Goal: Task Accomplishment & Management: Manage account settings

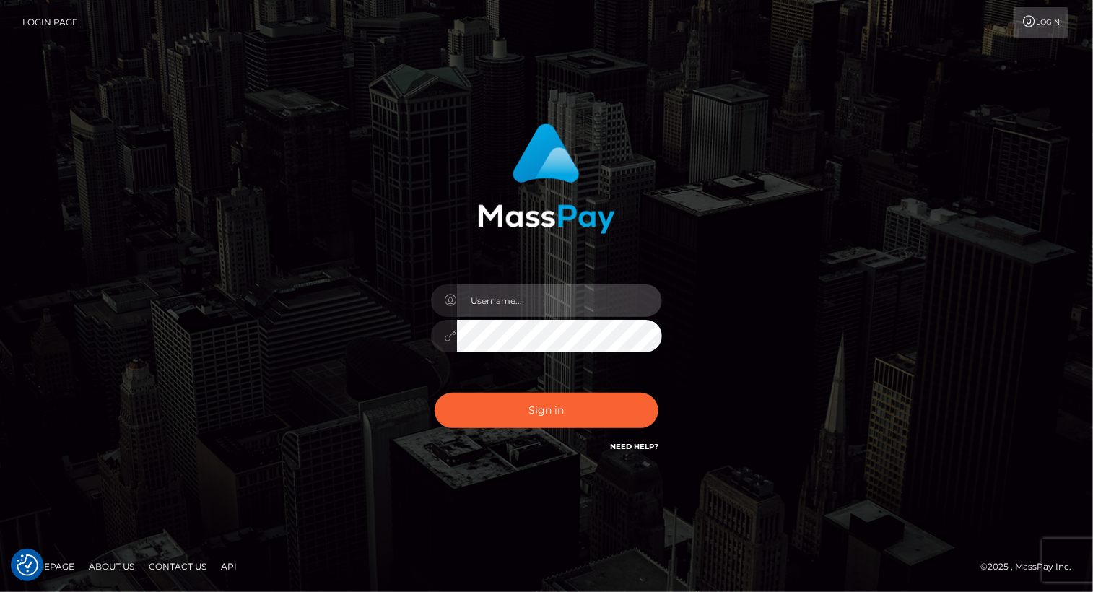
click at [515, 292] on input "text" at bounding box center [559, 300] width 205 height 32
type input "Arlene.luminaryplay"
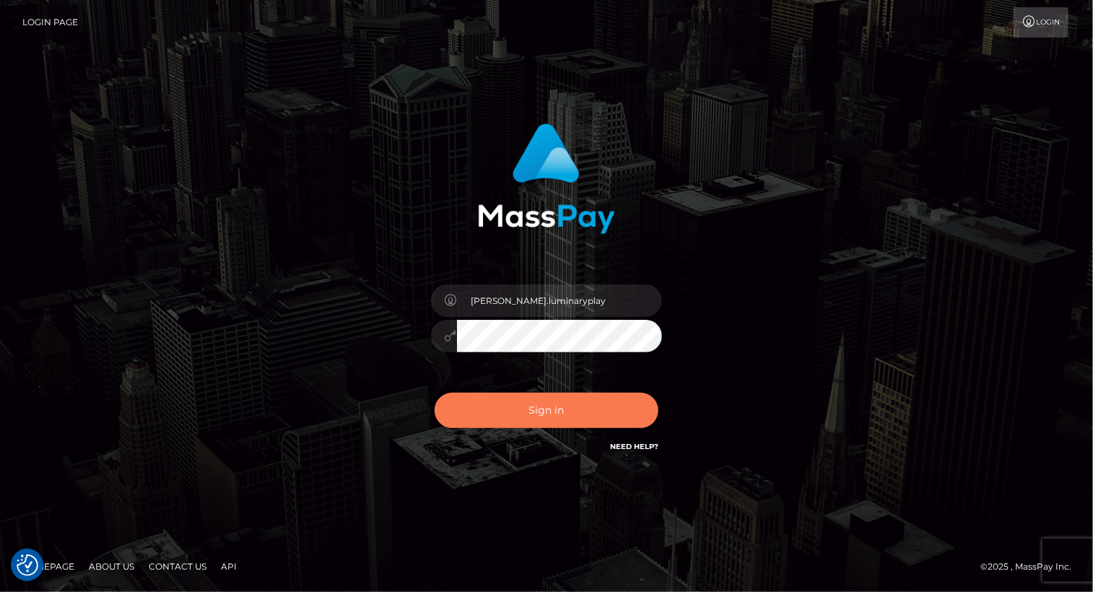
click at [548, 411] on button "Sign in" at bounding box center [547, 410] width 224 height 35
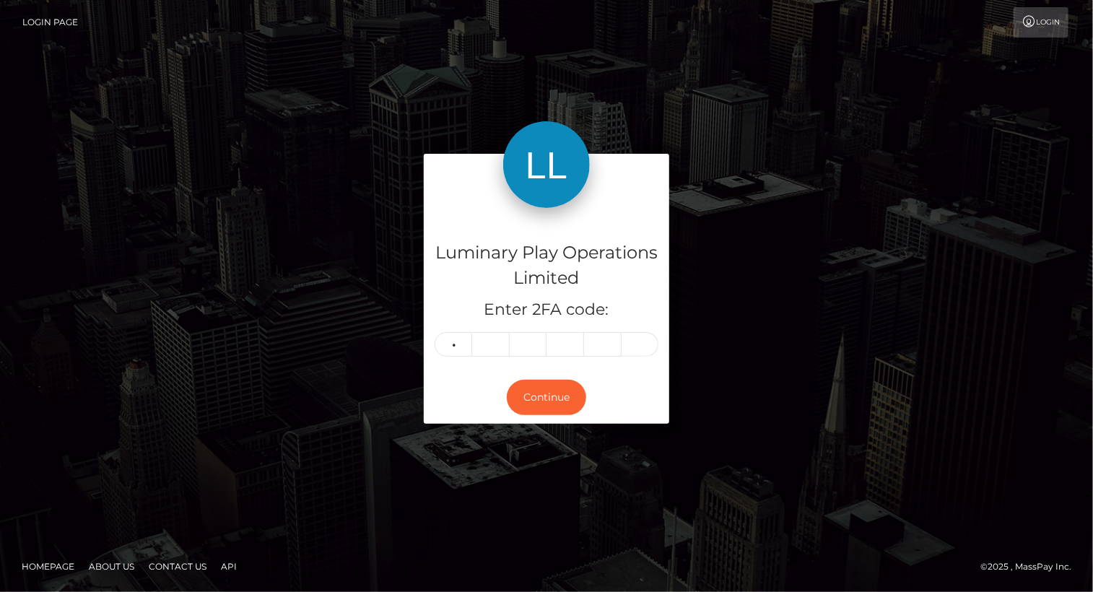
type input "4"
type input "7"
type input "0"
type input "6"
type input "4"
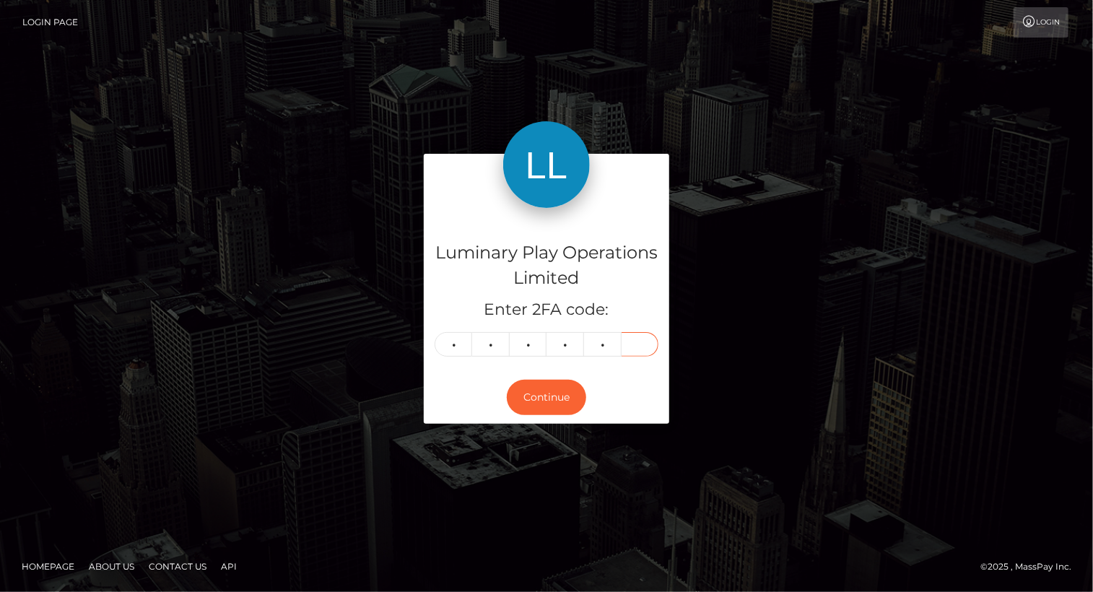
type input "1"
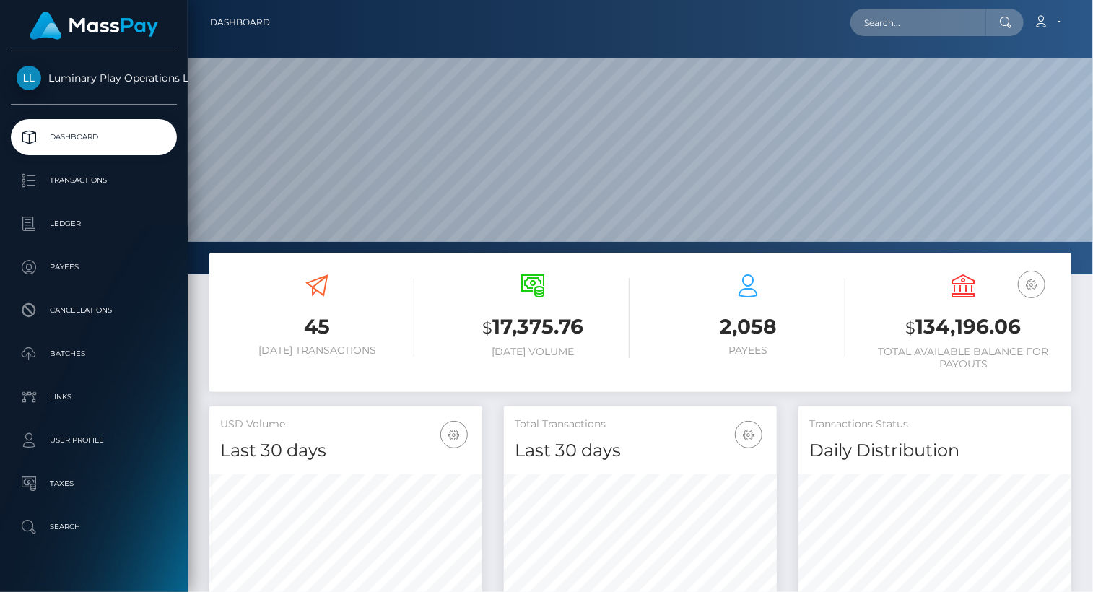
scroll to position [256, 272]
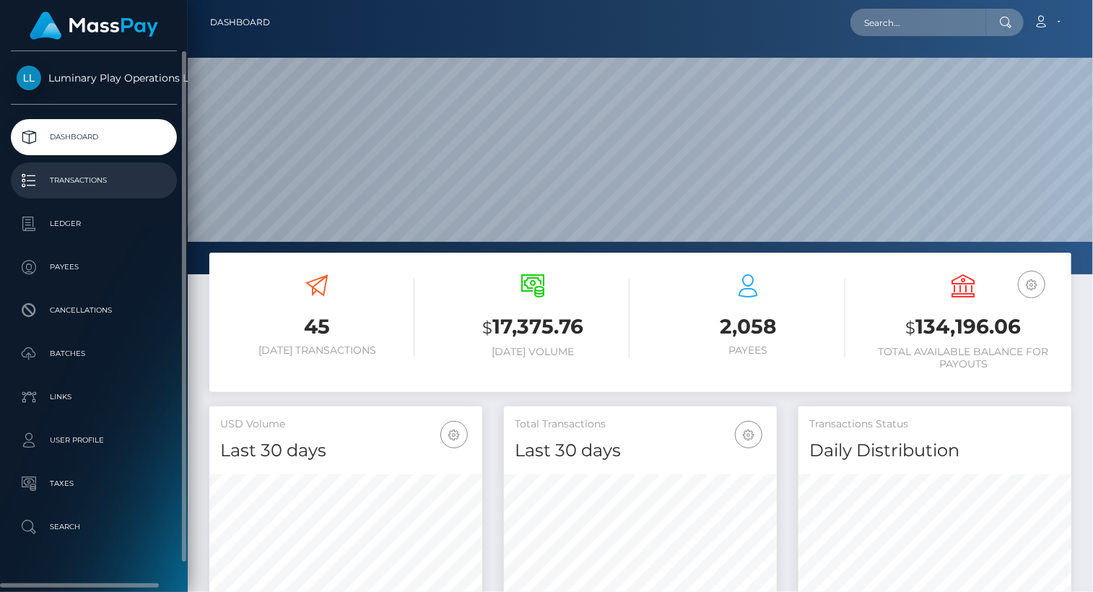
click at [87, 178] on p "Transactions" at bounding box center [94, 181] width 154 height 22
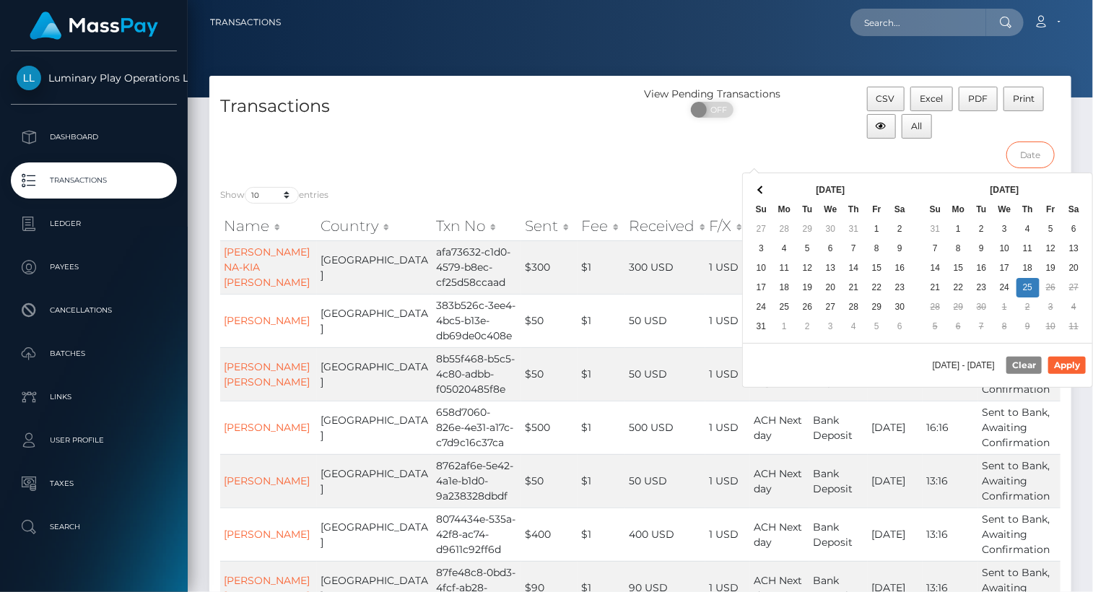
click at [1030, 152] on input "text" at bounding box center [1030, 155] width 48 height 27
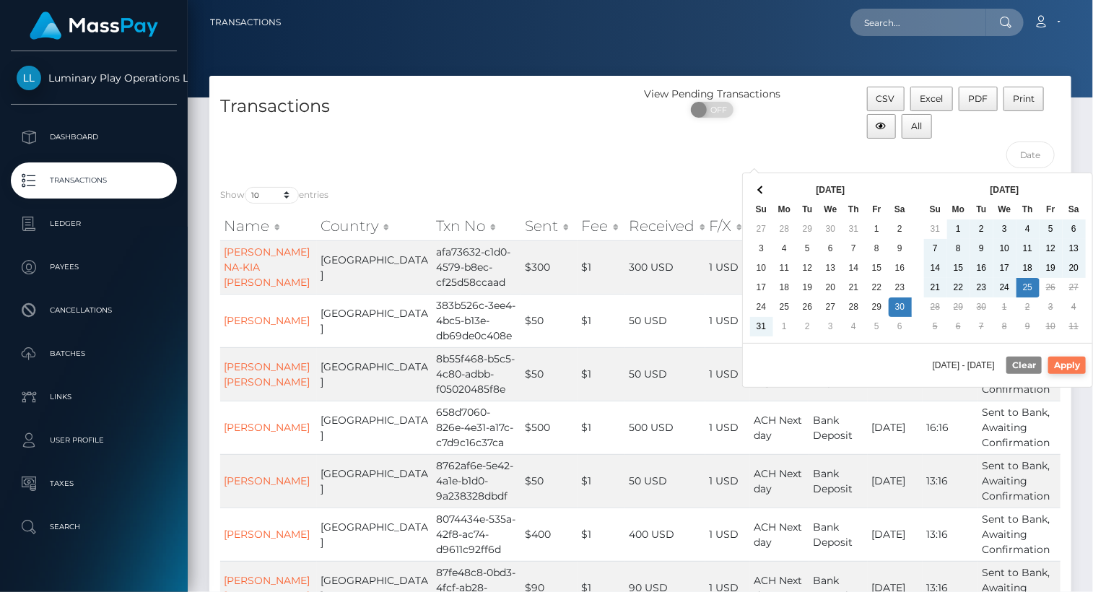
click at [1079, 367] on button "Apply" at bounding box center [1067, 365] width 38 height 17
type input "08/30/2025 - 09/25/2025"
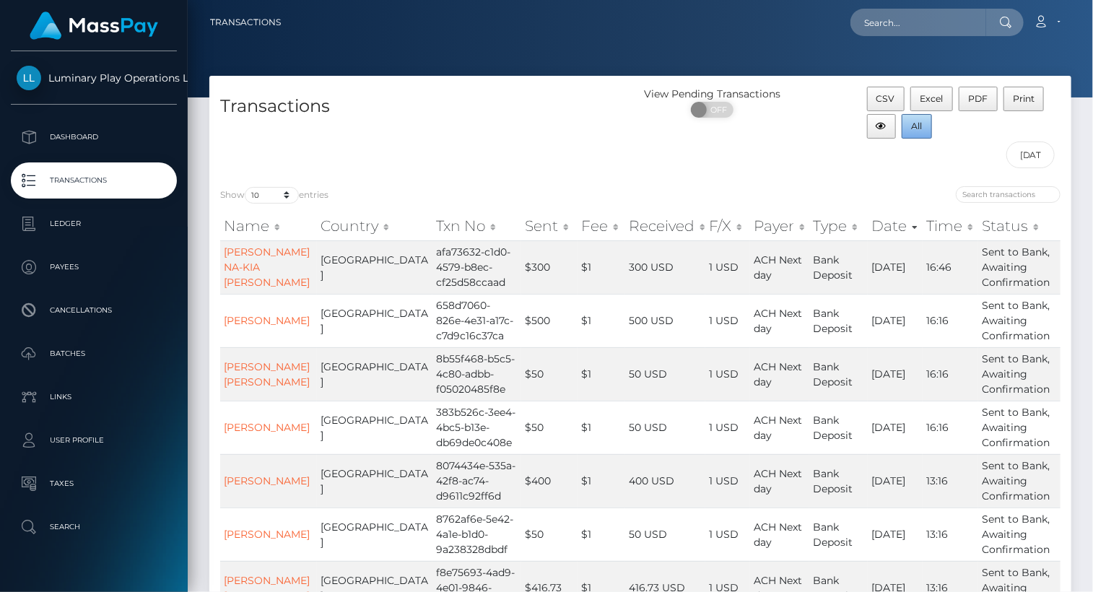
click at [916, 126] on span "All" at bounding box center [917, 126] width 11 height 11
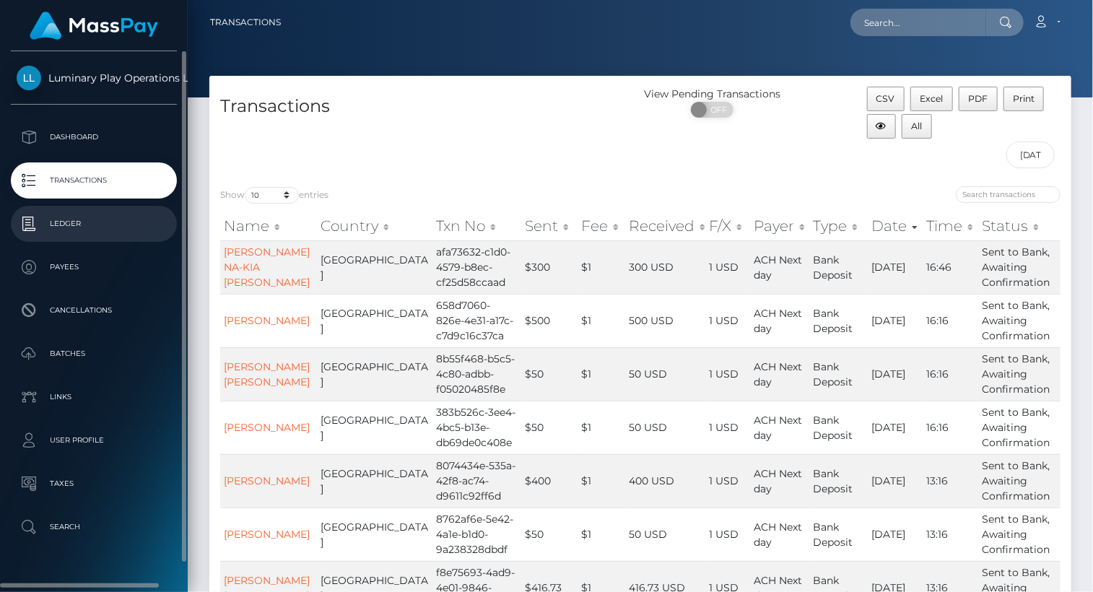
click at [97, 227] on p "Ledger" at bounding box center [94, 224] width 154 height 22
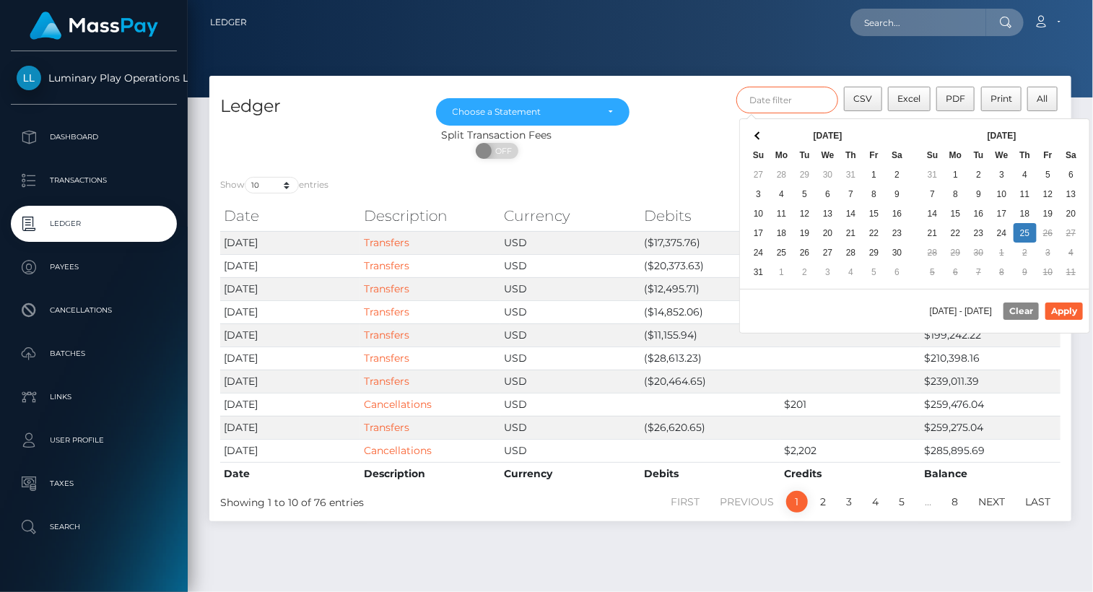
click at [772, 100] on input "text" at bounding box center [787, 100] width 103 height 27
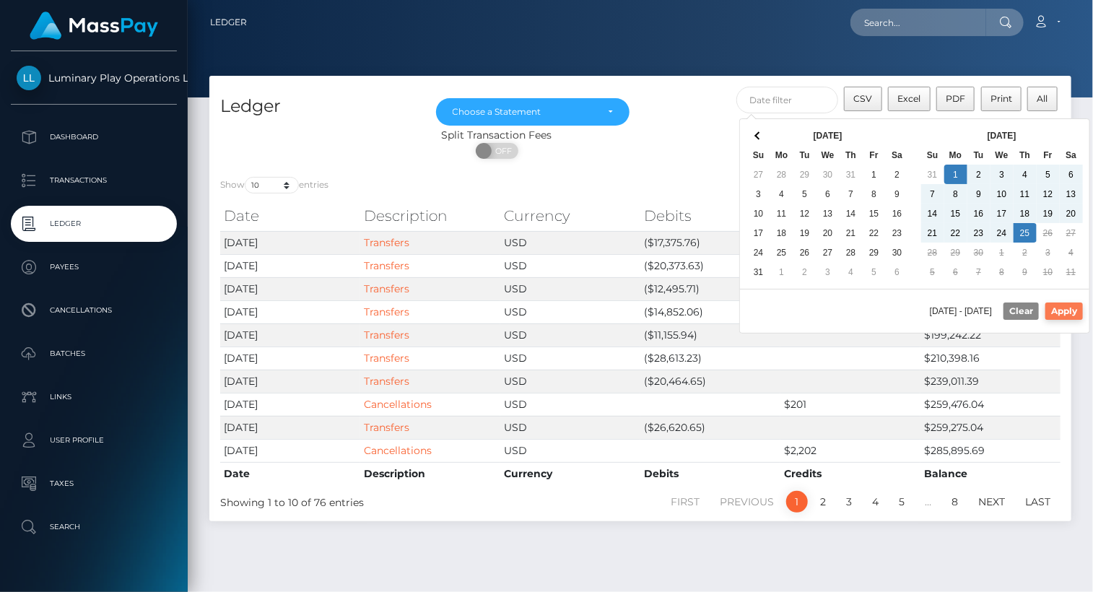
click at [1071, 311] on button "Apply" at bounding box center [1064, 311] width 38 height 17
type input "[DATE] - [DATE]"
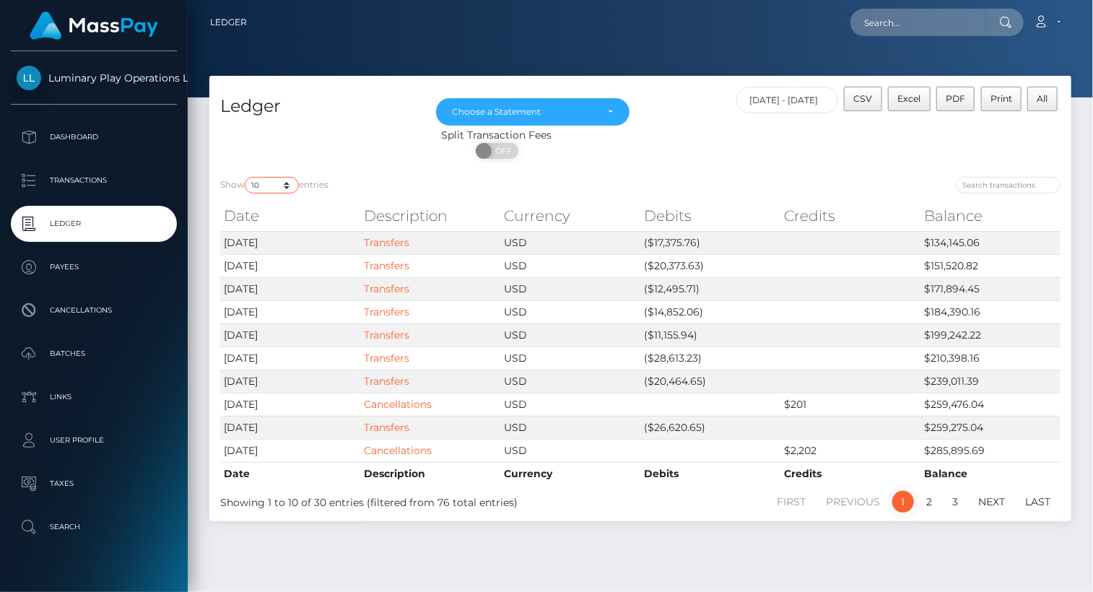
click at [266, 185] on select "10 25 50 100 250" at bounding box center [272, 185] width 54 height 17
select select "100"
click at [246, 178] on select "10 25 50 100 250" at bounding box center [272, 185] width 54 height 17
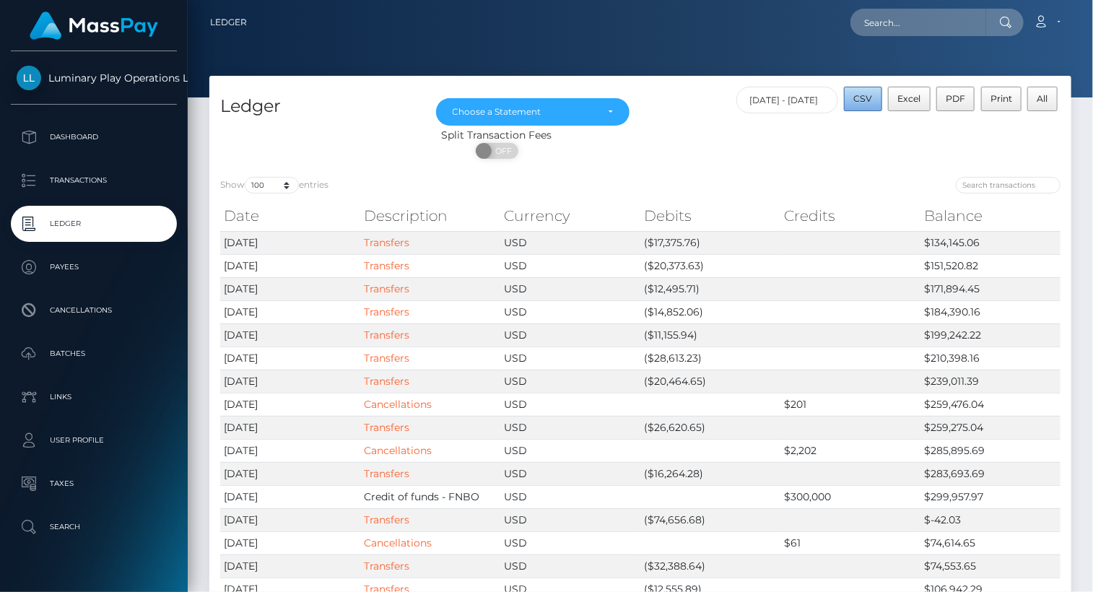
click at [867, 100] on span "CSV" at bounding box center [863, 98] width 19 height 11
click at [607, 113] on div "Choose a Statement" at bounding box center [533, 112] width 161 height 12
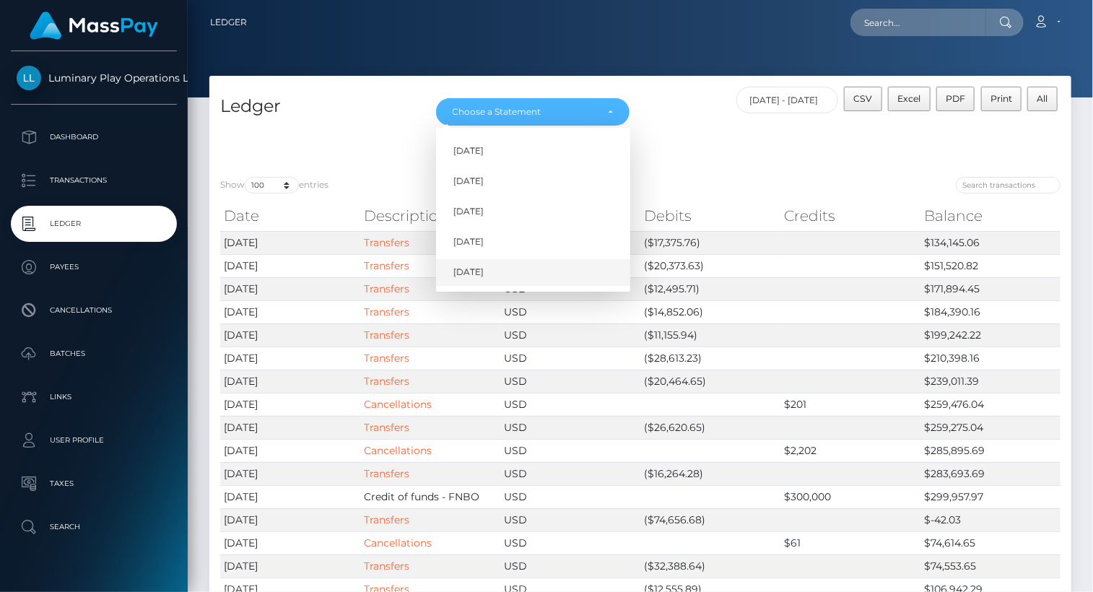
click at [484, 271] on span "[DATE]" at bounding box center [468, 272] width 30 height 13
select select "[DATE]"
